Goal: Task Accomplishment & Management: Use online tool/utility

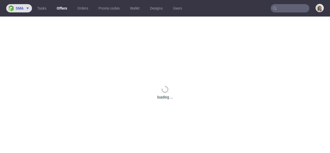
click at [21, 7] on span "sma" at bounding box center [20, 8] width 8 height 4
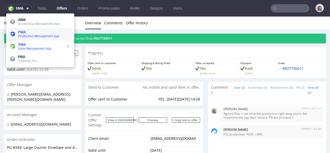
click at [26, 38] on span "Production Management App" at bounding box center [44, 36] width 52 height 4
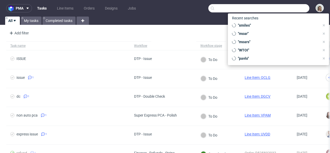
click at [277, 8] on input "text" at bounding box center [258, 8] width 101 height 8
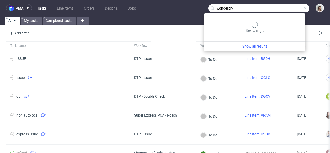
type input "wonderbly"
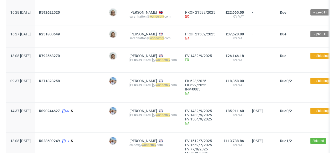
scroll to position [75, 0]
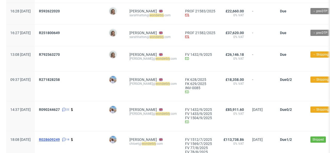
click at [60, 138] on span "R028609249" at bounding box center [49, 139] width 21 height 4
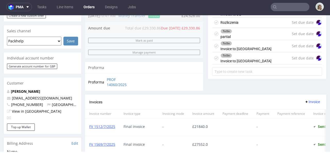
scroll to position [179, 0]
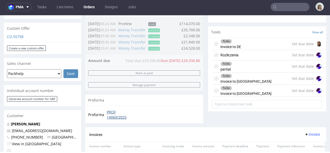
click at [114, 112] on link "PROF 14060/2025" at bounding box center [122, 114] width 30 height 10
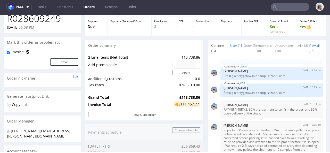
scroll to position [28, 0]
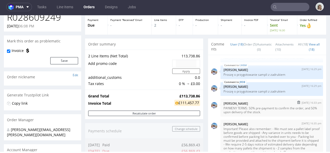
click at [268, 112] on p "PAYMENY TERMS: 50% pre-payment to confirm the order, and 50% upon delivery of t…" at bounding box center [271, 110] width 96 height 8
click at [289, 6] on input "text" at bounding box center [290, 7] width 39 height 8
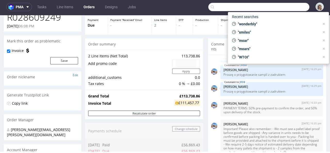
paste input "[PERSON_NAME][EMAIL_ADDRESS][DOMAIN_NAME]"
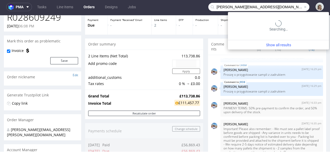
type input "[PERSON_NAME][EMAIL_ADDRESS][DOMAIN_NAME]"
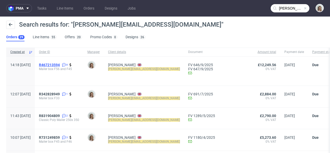
click at [60, 65] on span "R467213594" at bounding box center [49, 65] width 21 height 4
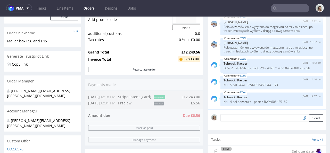
scroll to position [60, 0]
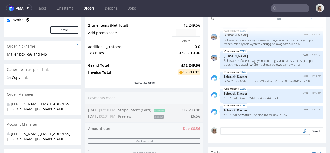
click at [279, 7] on input "text" at bounding box center [290, 8] width 39 height 8
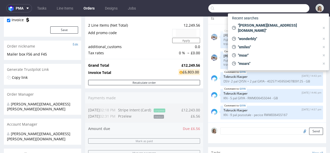
paste input "[PERSON_NAME][EMAIL_ADDRESS][DOMAIN_NAME]"
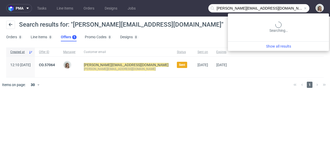
click at [284, 9] on input "[PERSON_NAME][EMAIL_ADDRESS][DOMAIN_NAME]" at bounding box center [258, 8] width 101 height 8
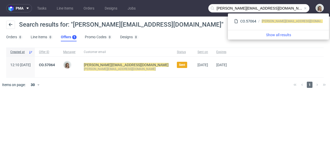
drag, startPoint x: 231, startPoint y: 7, endPoint x: 212, endPoint y: 7, distance: 18.3
click at [212, 7] on div "[PERSON_NAME][EMAIL_ADDRESS][DOMAIN_NAME]" at bounding box center [258, 8] width 101 height 8
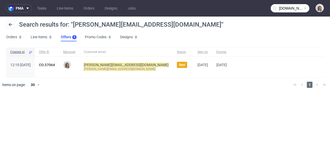
type input "[DOMAIN_NAME]"
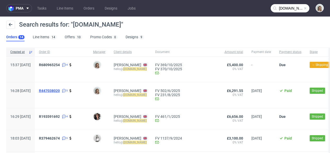
click at [60, 89] on span "R447038020" at bounding box center [49, 90] width 21 height 4
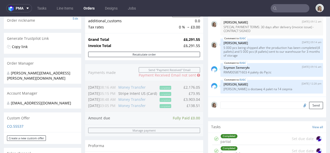
scroll to position [116, 0]
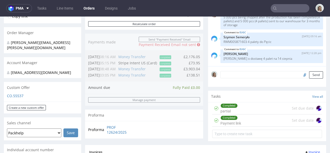
type input "[DOMAIN_NAME]"
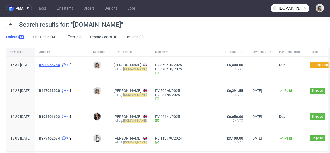
click at [60, 65] on span "R680965254" at bounding box center [49, 65] width 21 height 4
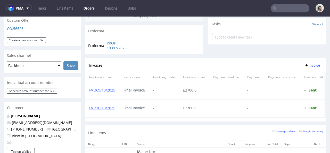
scroll to position [196, 0]
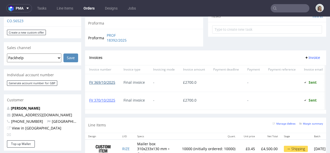
click at [109, 82] on link "FV 369/10/2025" at bounding box center [102, 82] width 26 height 5
